Goal: Task Accomplishment & Management: Manage account settings

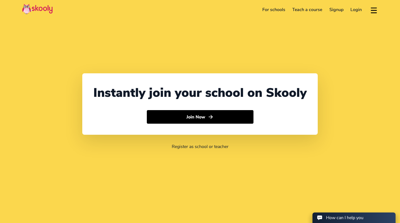
select select "65"
select select "[GEOGRAPHIC_DATA]"
select select "[GEOGRAPHIC_DATA]/[GEOGRAPHIC_DATA]"
click at [272, 9] on link "For schools" at bounding box center [274, 9] width 30 height 9
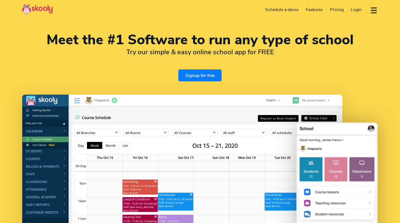
select select "en"
select select "65"
select select "[GEOGRAPHIC_DATA]"
select select "[GEOGRAPHIC_DATA]/[GEOGRAPHIC_DATA]"
click at [353, 9] on span "Login" at bounding box center [355, 10] width 11 height 6
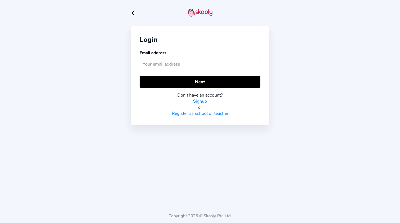
click at [138, 36] on div "Login Email address Next Don't have an account? Signup or Register as school or…" at bounding box center [200, 75] width 138 height 99
click at [153, 62] on input "text" at bounding box center [199, 64] width 121 height 12
click at [130, 13] on div "Login Email address Next Don't have an account? Signup or Register as school or…" at bounding box center [200, 111] width 400 height 223
click at [129, 13] on div "Login Email address Next Don't have an account? Signup or Register as school or…" at bounding box center [200, 111] width 400 height 223
click at [131, 13] on icon "Arrow Back" at bounding box center [134, 13] width 6 height 6
